Goal: Information Seeking & Learning: Learn about a topic

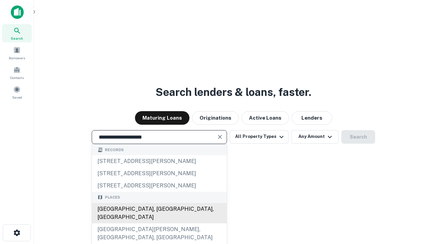
click at [159, 223] on div "[GEOGRAPHIC_DATA], [GEOGRAPHIC_DATA], [GEOGRAPHIC_DATA]" at bounding box center [159, 213] width 135 height 20
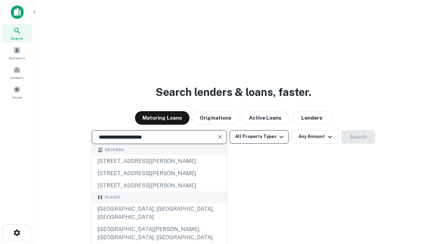
type input "**********"
click at [259, 136] on button "All Property Types" at bounding box center [259, 137] width 59 height 14
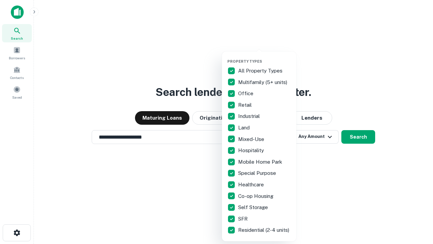
click at [265, 57] on button "button" at bounding box center [265, 57] width 75 height 0
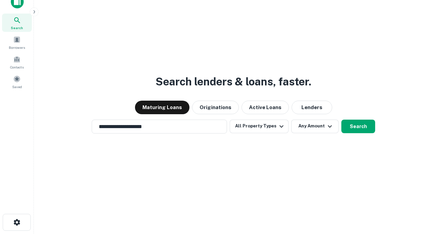
scroll to position [4, 82]
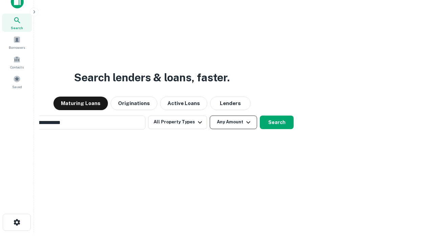
click at [210, 115] on button "Any Amount" at bounding box center [233, 122] width 47 height 14
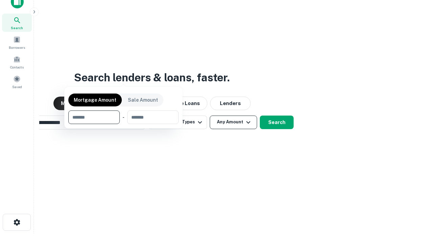
scroll to position [11, 0]
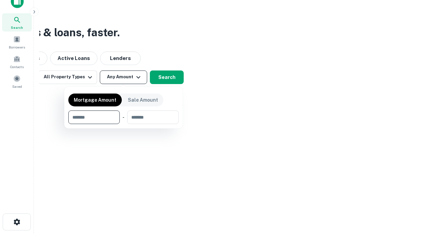
type input "*******"
click at [124, 124] on button "button" at bounding box center [123, 124] width 110 height 0
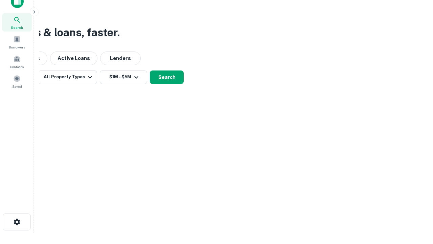
scroll to position [4, 125]
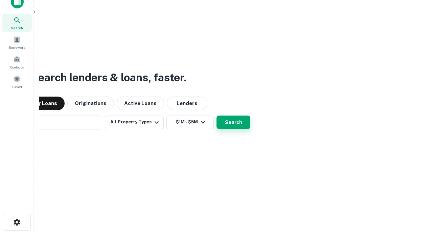
click at [217, 115] on button "Search" at bounding box center [234, 122] width 34 height 14
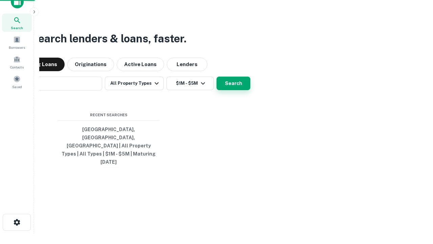
scroll to position [18, 192]
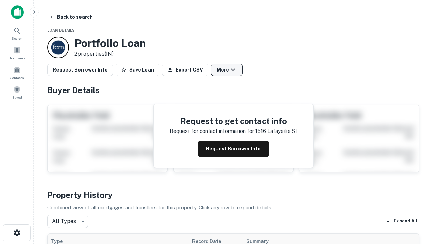
click at [227, 70] on button "More" at bounding box center [226, 70] width 31 height 12
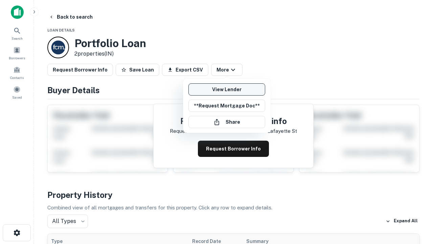
click at [227, 89] on link "View Lender" at bounding box center [227, 89] width 77 height 12
